Goal: Entertainment & Leisure: Consume media (video, audio)

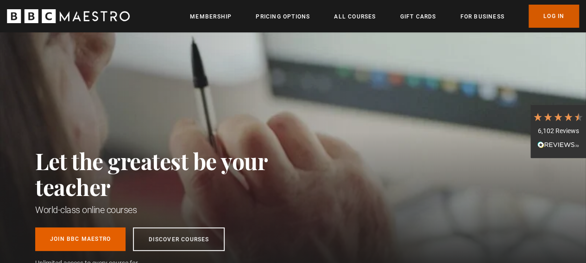
click at [543, 15] on link "Log In" at bounding box center [553, 16] width 50 height 23
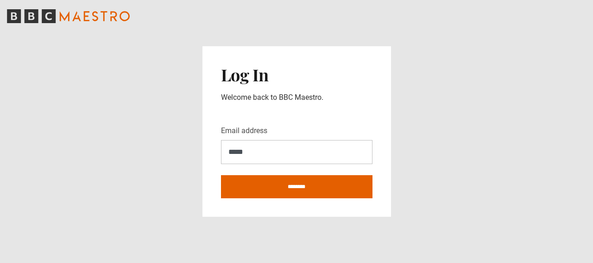
type input "**********"
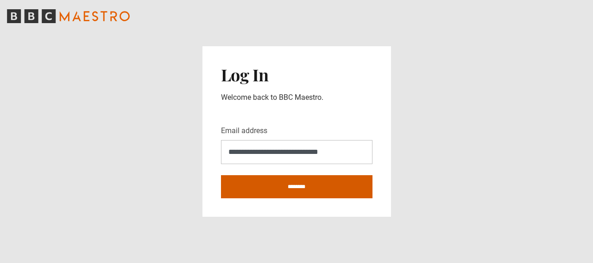
click at [301, 187] on input "********" at bounding box center [296, 186] width 151 height 23
type input "**********"
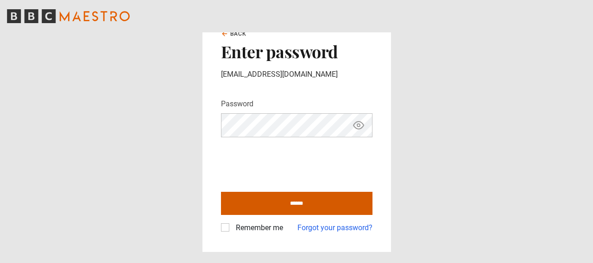
click at [300, 204] on input "******" at bounding box center [296, 203] width 151 height 23
type input "**********"
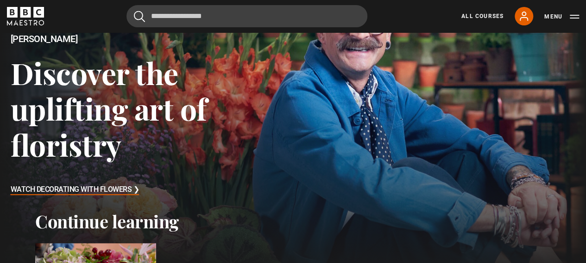
scroll to position [93, 0]
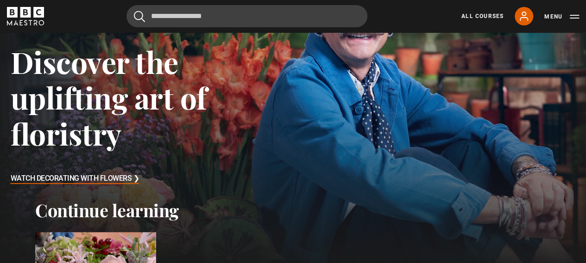
click at [77, 179] on h3 "Watch Decorating With Flowers ❯" at bounding box center [75, 179] width 129 height 14
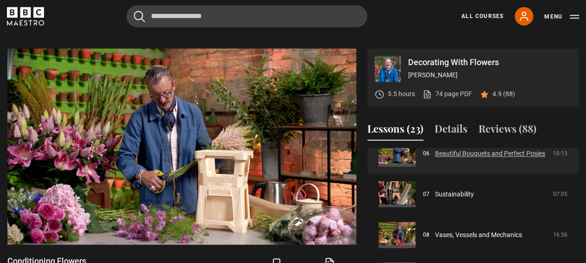
scroll to position [272, 0]
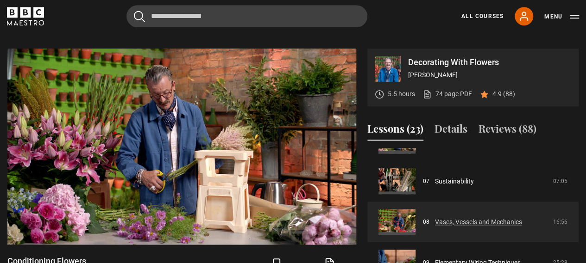
click at [459, 218] on link "Vases, Vessels and Mechanics" at bounding box center [478, 223] width 87 height 10
click at [435, 218] on link "Vases, Vessels and Mechanics" at bounding box center [478, 223] width 87 height 10
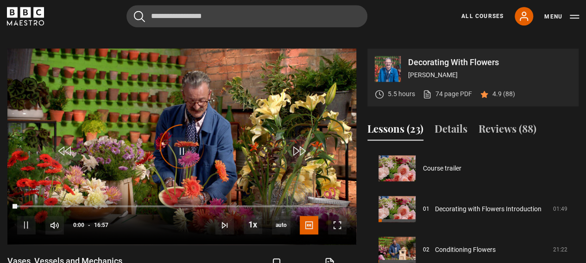
scroll to position [285, 0]
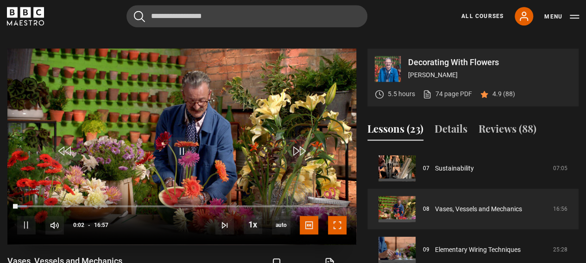
click at [341, 216] on span "Video Player" at bounding box center [337, 225] width 19 height 19
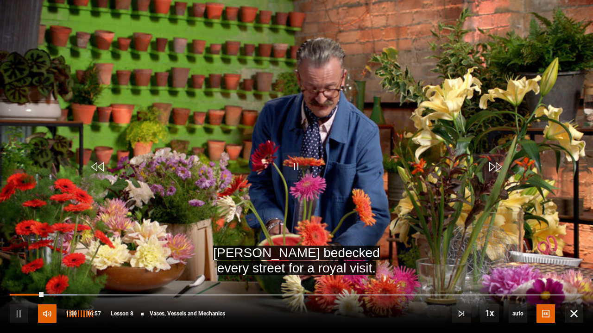
click at [42, 263] on span "Video Player" at bounding box center [47, 314] width 19 height 19
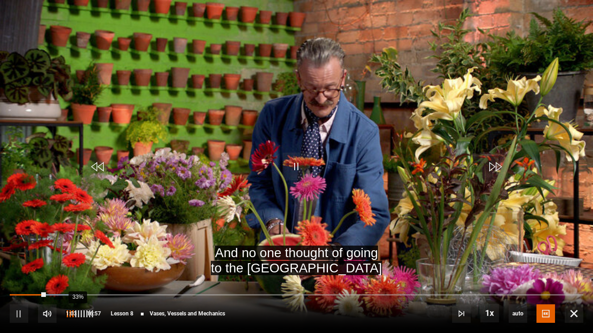
drag, startPoint x: 81, startPoint y: 315, endPoint x: 73, endPoint y: 316, distance: 8.4
click at [77, 263] on div "33%" at bounding box center [77, 314] width 0 height 7
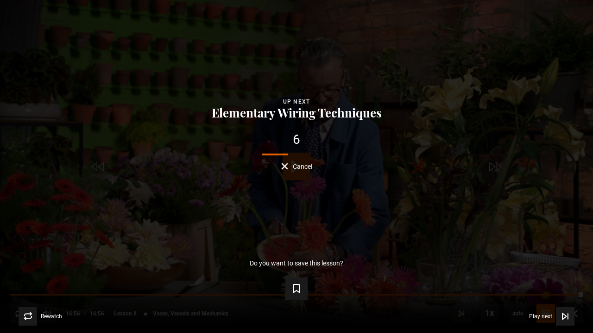
click at [442, 227] on div "Lesson Completed Up next Elementary Wiring Techniques 6 Cancel Do you want to s…" at bounding box center [296, 166] width 593 height 333
click at [297, 166] on span "Cancel" at bounding box center [302, 166] width 19 height 6
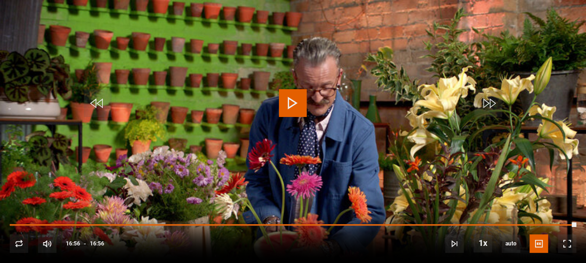
scroll to position [464, 0]
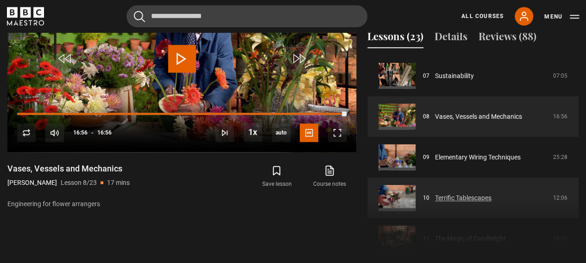
click at [445, 194] on link "Terrific Tablescapes" at bounding box center [463, 199] width 56 height 10
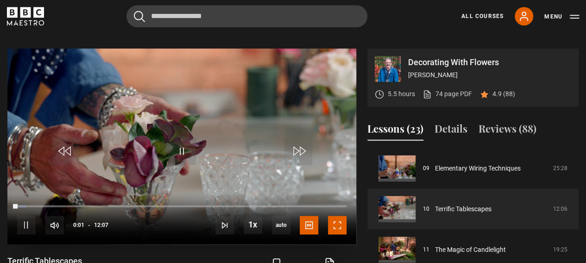
click at [338, 216] on span "Video Player" at bounding box center [337, 225] width 19 height 19
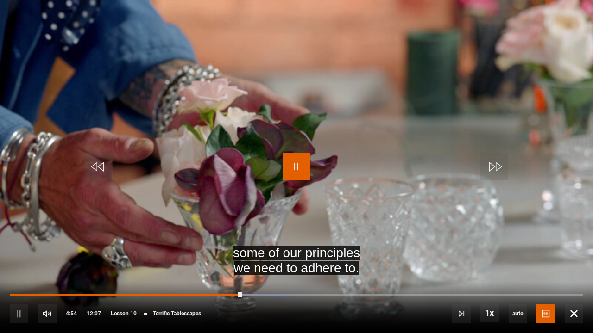
click at [297, 164] on span "Video Player" at bounding box center [296, 167] width 28 height 28
click at [585, 0] on video "Video Player" at bounding box center [296, 166] width 593 height 333
click at [299, 172] on span "Video Player" at bounding box center [296, 167] width 28 height 28
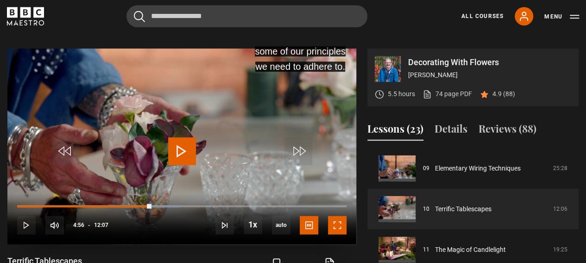
click at [333, 216] on span "Video Player" at bounding box center [337, 225] width 19 height 19
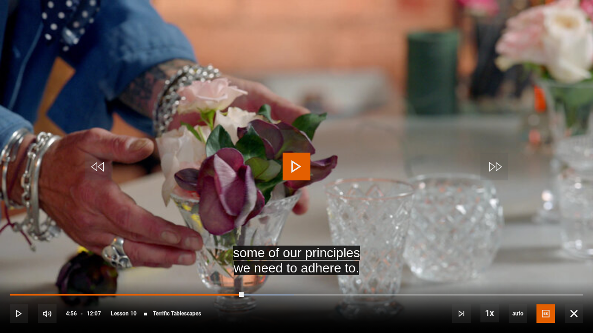
click at [296, 162] on span "Video Player" at bounding box center [296, 167] width 28 height 28
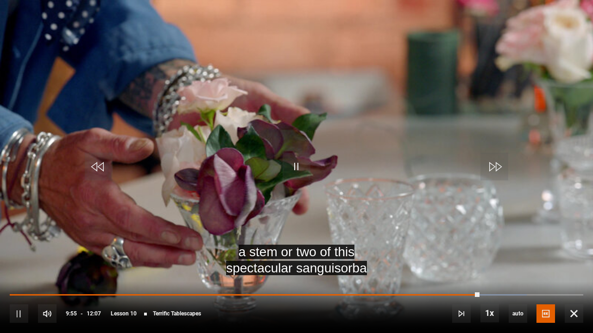
click at [215, 263] on video "Video Player" at bounding box center [296, 166] width 593 height 333
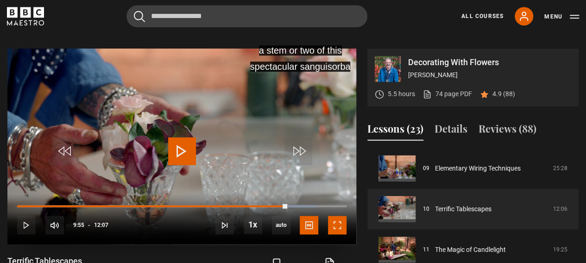
drag, startPoint x: 335, startPoint y: 218, endPoint x: 335, endPoint y: 266, distance: 47.7
click at [335, 218] on span "Video Player" at bounding box center [337, 225] width 19 height 19
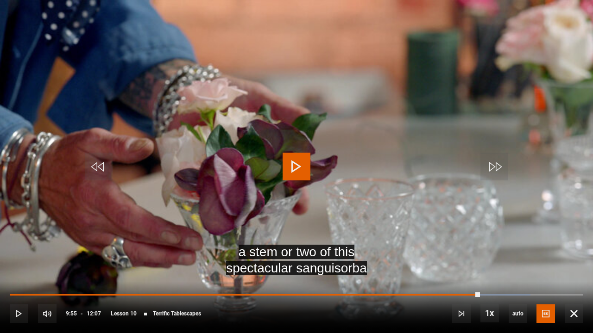
click at [294, 161] on span "Video Player" at bounding box center [296, 167] width 28 height 28
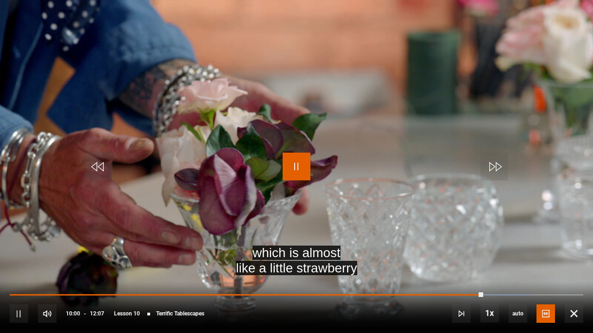
click at [290, 168] on span "Video Player" at bounding box center [296, 167] width 28 height 28
click at [300, 166] on span "Video Player" at bounding box center [296, 167] width 28 height 28
click at [296, 165] on span "Video Player" at bounding box center [296, 167] width 28 height 28
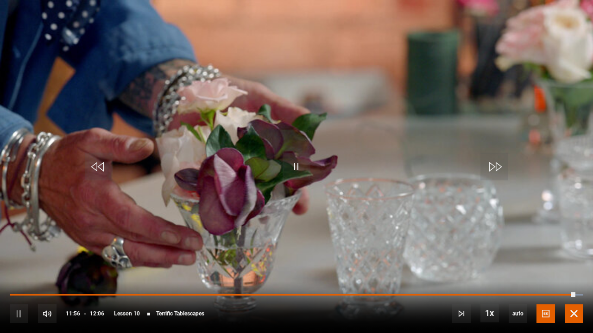
click at [573, 263] on span "Video Player" at bounding box center [573, 314] width 19 height 19
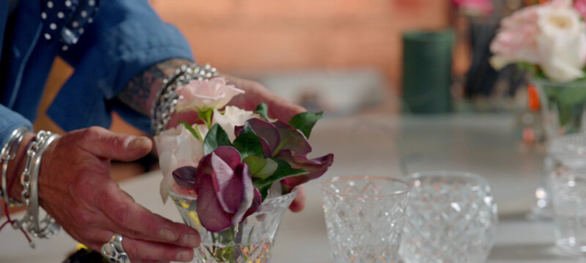
scroll to position [552, 0]
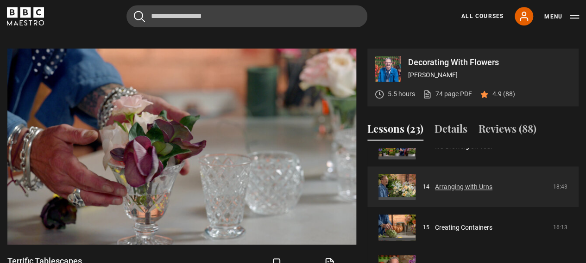
click at [443, 182] on link "Arranging with Urns" at bounding box center [463, 187] width 57 height 10
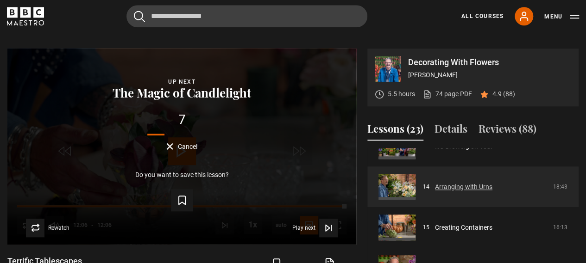
click at [441, 182] on link "Arranging with Urns" at bounding box center [463, 187] width 57 height 10
click at [435, 182] on link "Arranging with Urns" at bounding box center [463, 187] width 57 height 10
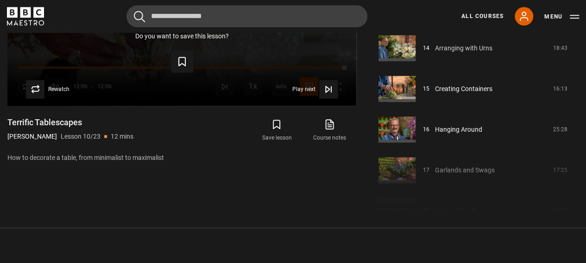
scroll to position [325, 0]
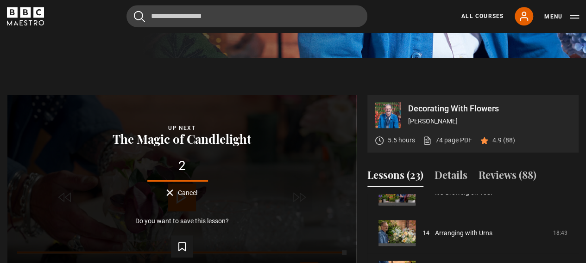
click at [184, 190] on span "Cancel" at bounding box center [187, 193] width 19 height 6
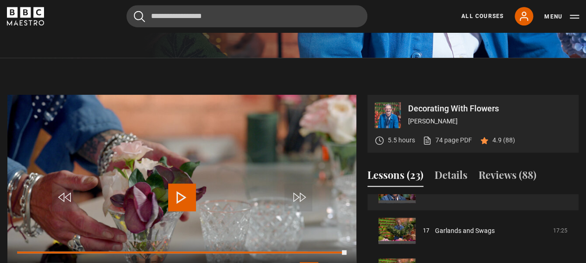
scroll to position [691, 0]
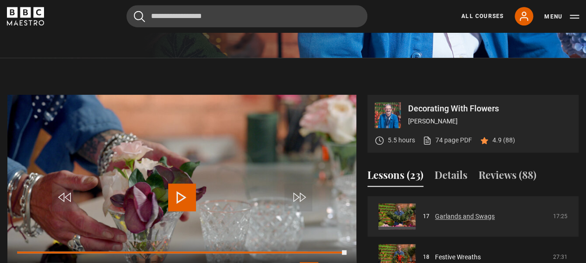
click at [443, 212] on link "Garlands and Swags" at bounding box center [465, 217] width 60 height 10
click at [435, 212] on link "Garlands and Swags" at bounding box center [465, 217] width 60 height 10
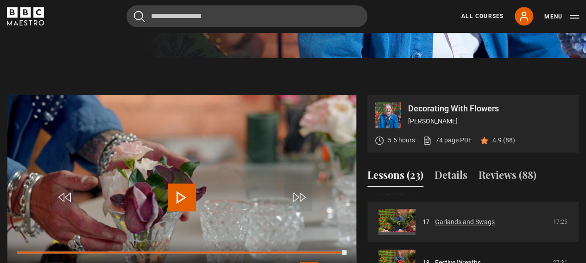
click at [441, 218] on link "Garlands and Swags" at bounding box center [465, 223] width 60 height 10
click at [435, 218] on link "Garlands and Swags" at bounding box center [465, 223] width 60 height 10
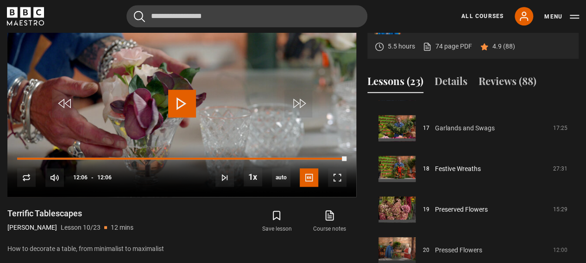
scroll to position [388, 0]
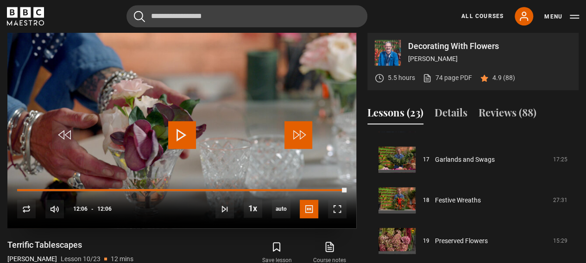
click at [307, 123] on span "Video Player" at bounding box center [298, 135] width 28 height 28
click at [297, 124] on span "Video Player" at bounding box center [298, 135] width 28 height 28
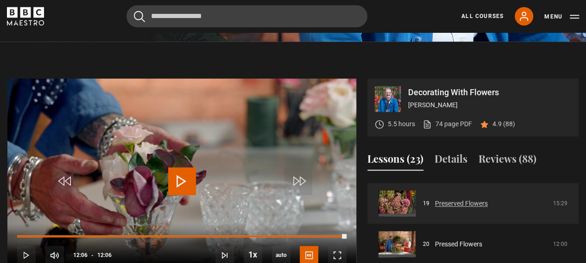
scroll to position [778, 0]
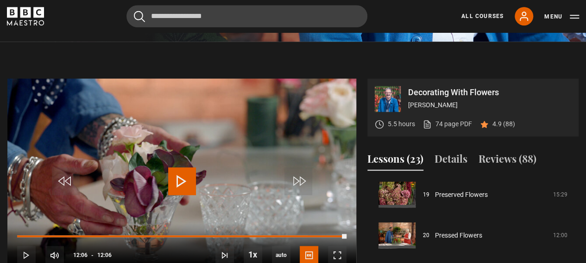
click at [392, 151] on button "Lessons (23)" at bounding box center [395, 160] width 56 height 19
